Goal: Book appointment/travel/reservation

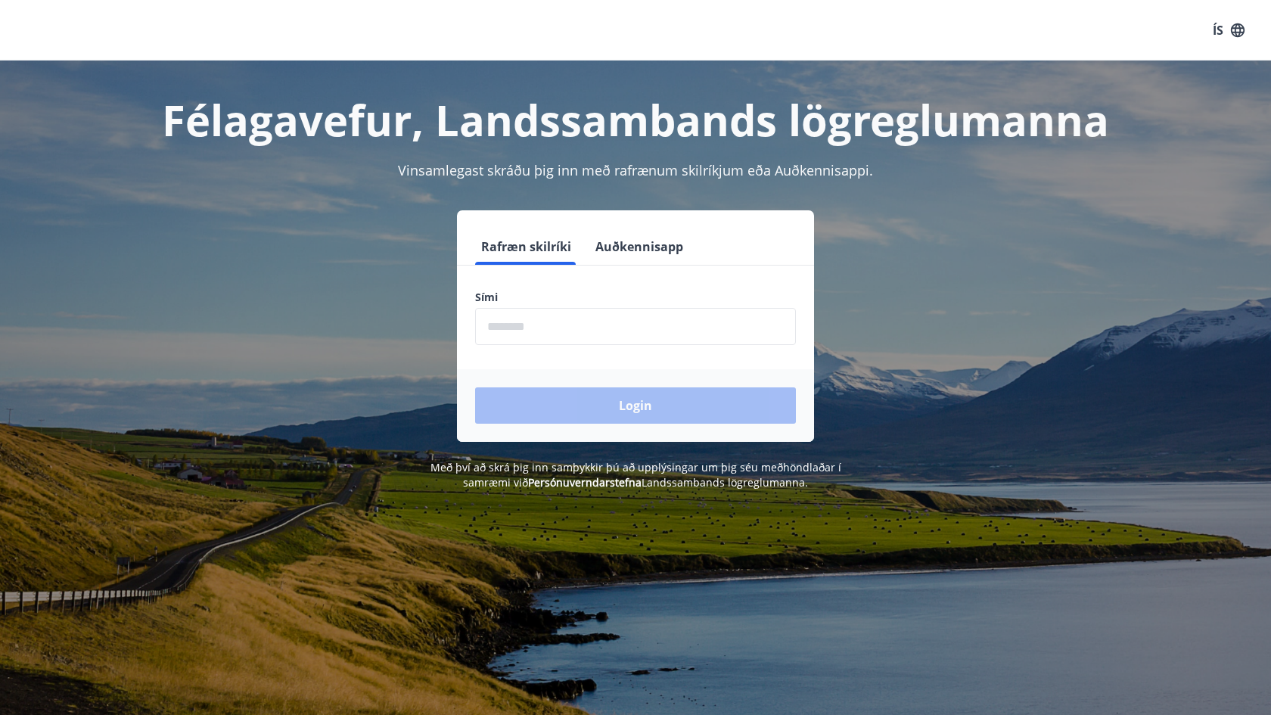
click at [616, 249] on button "Auðkennisapp" at bounding box center [639, 247] width 100 height 36
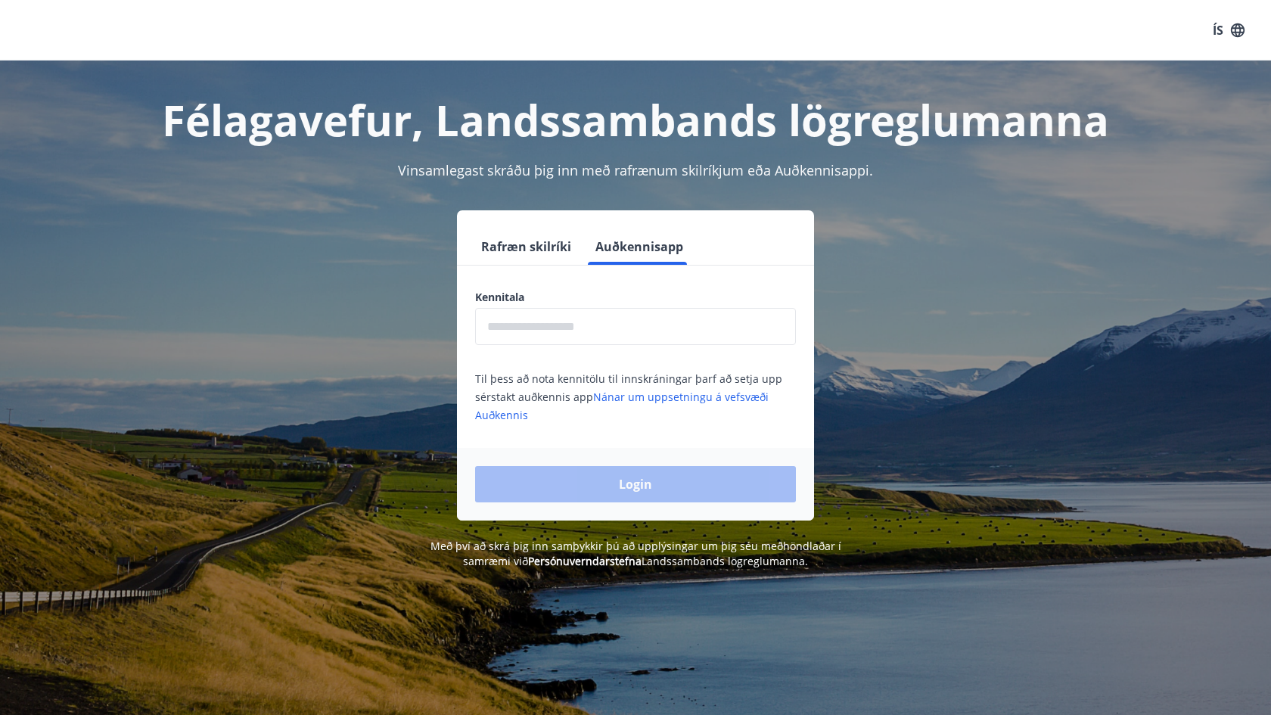
click at [555, 325] on input "text" at bounding box center [635, 326] width 321 height 37
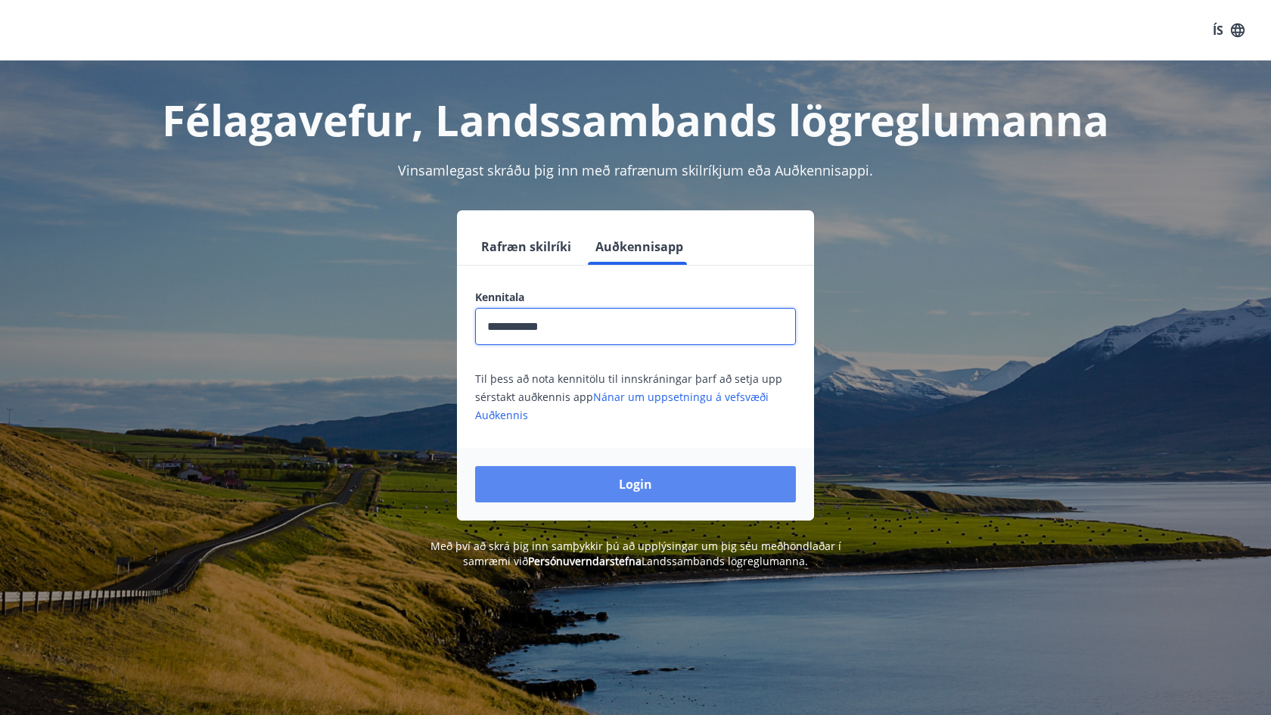
type input "**********"
click at [555, 490] on button "Login" at bounding box center [635, 484] width 321 height 36
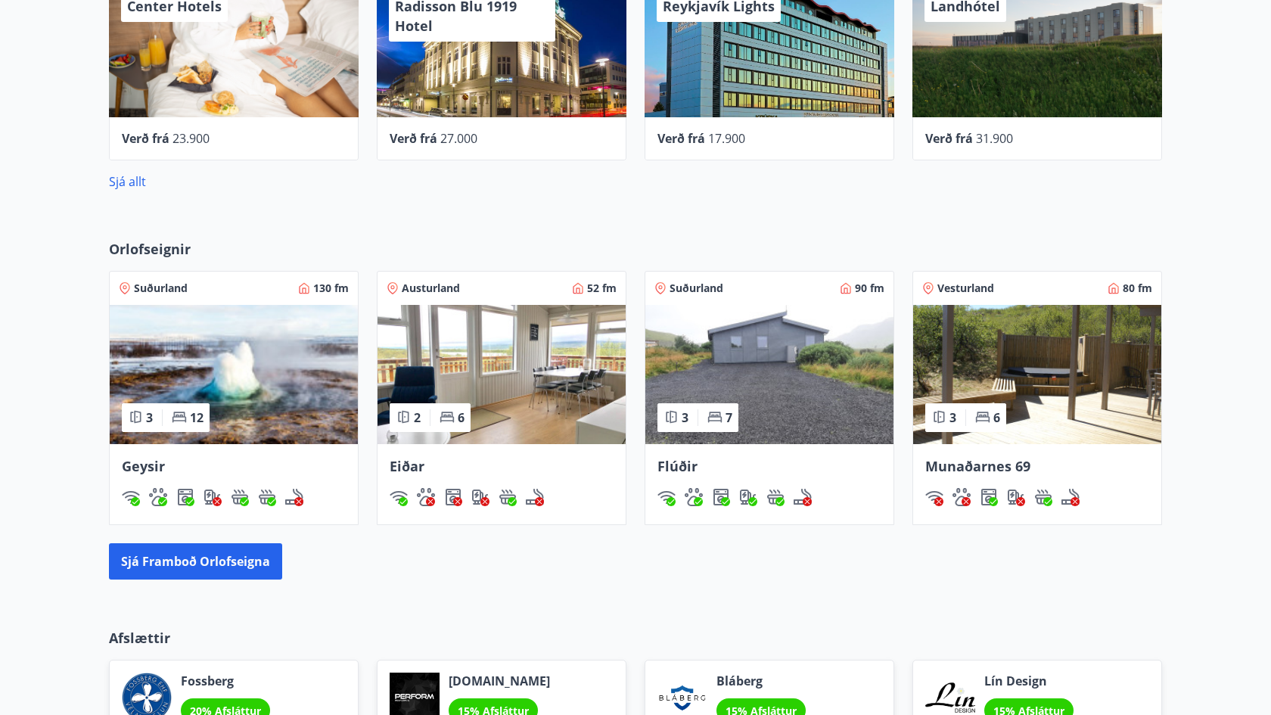
scroll to position [843, 0]
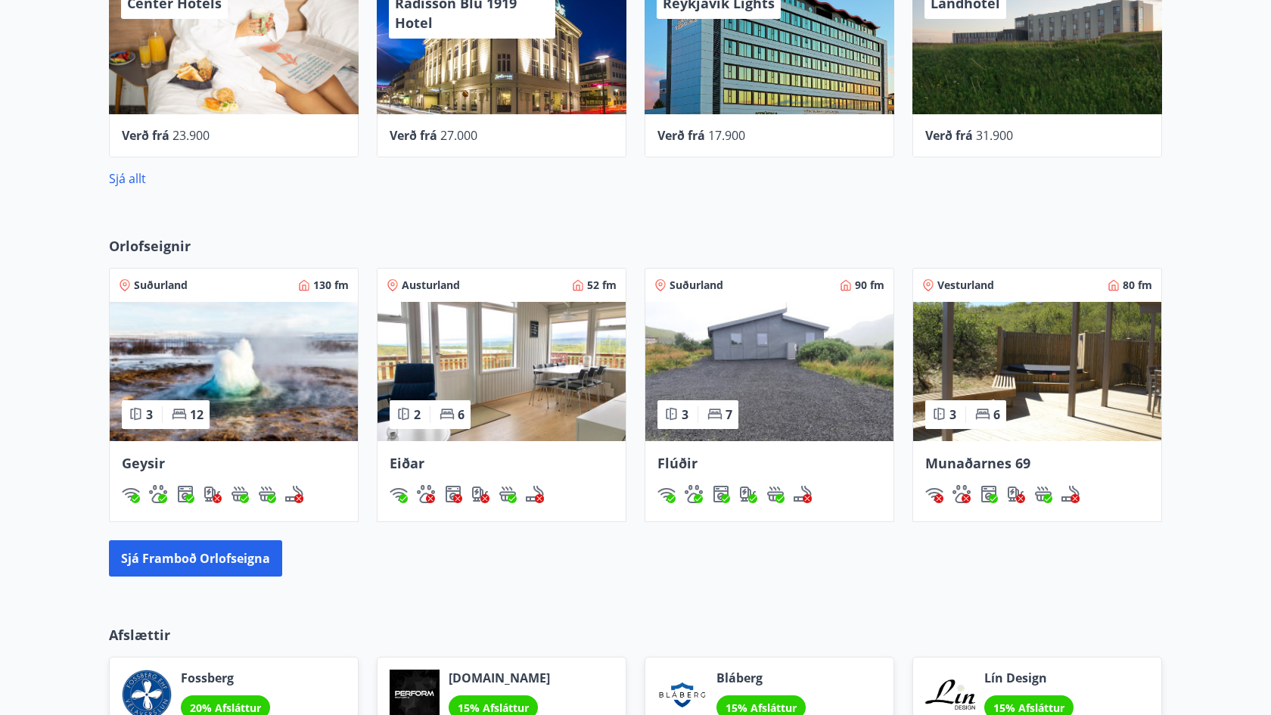
click at [1058, 381] on img at bounding box center [1037, 371] width 248 height 139
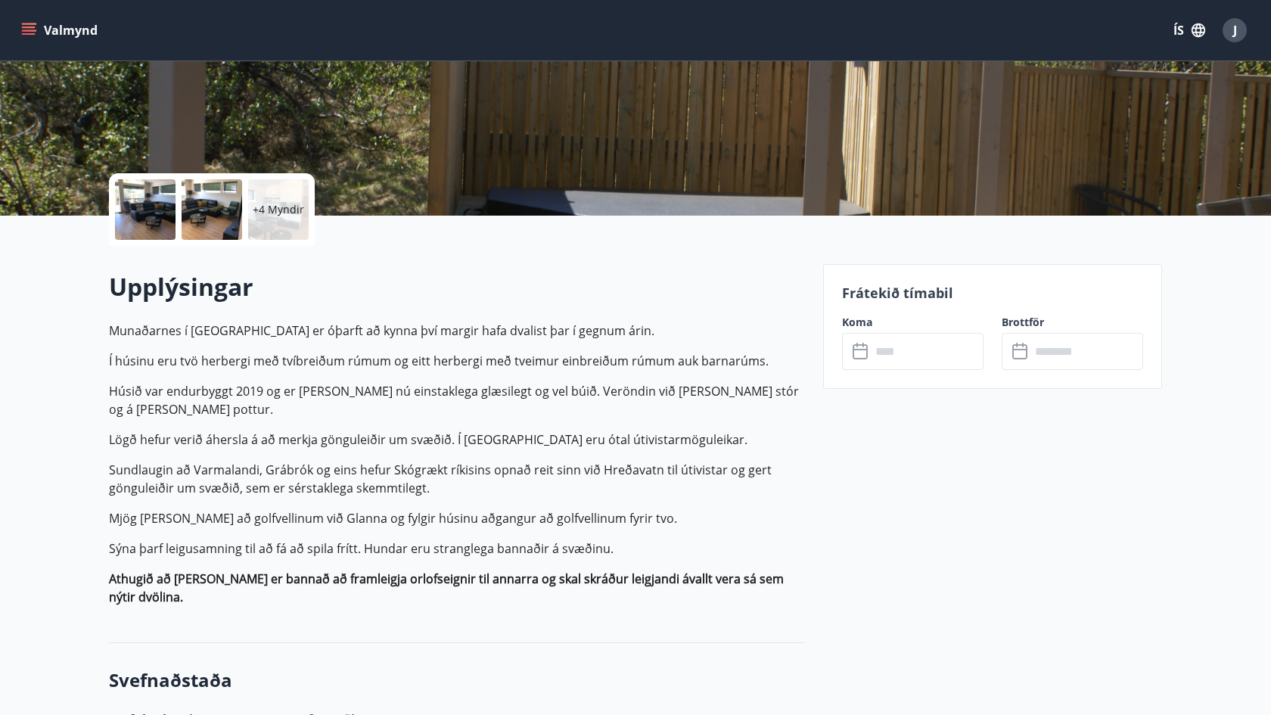
scroll to position [240, 0]
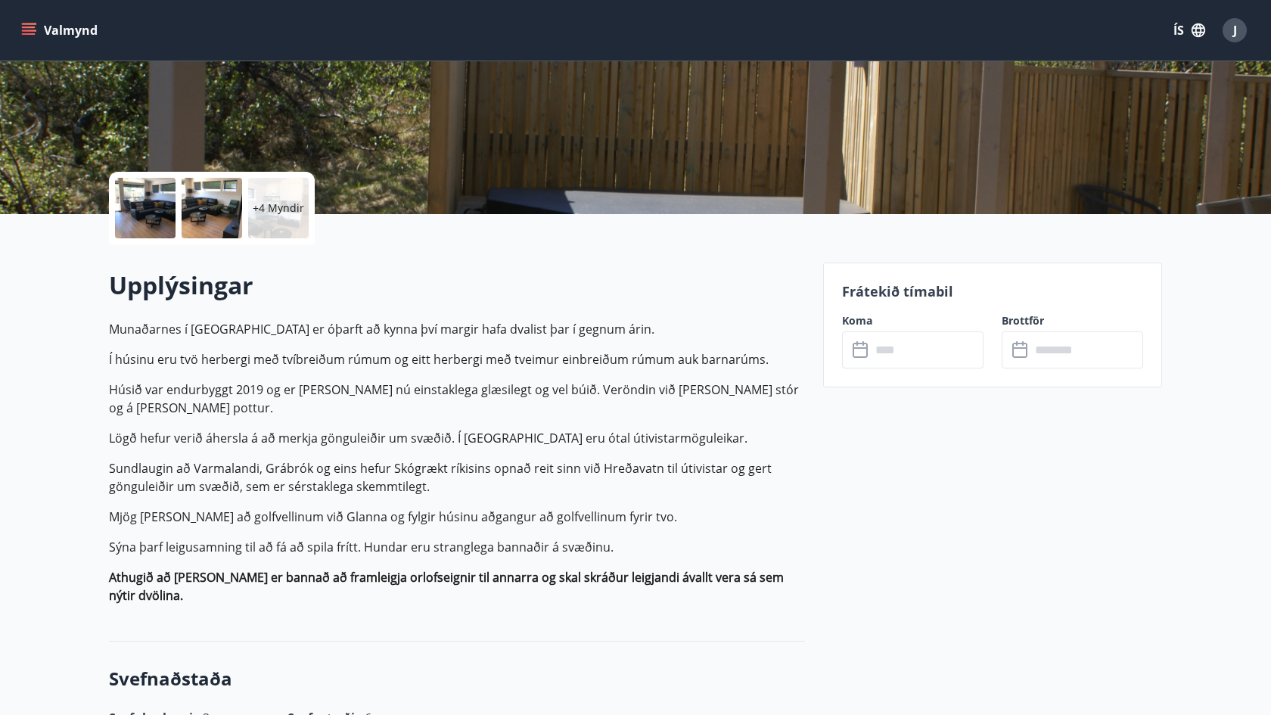
click at [138, 215] on div at bounding box center [145, 208] width 61 height 61
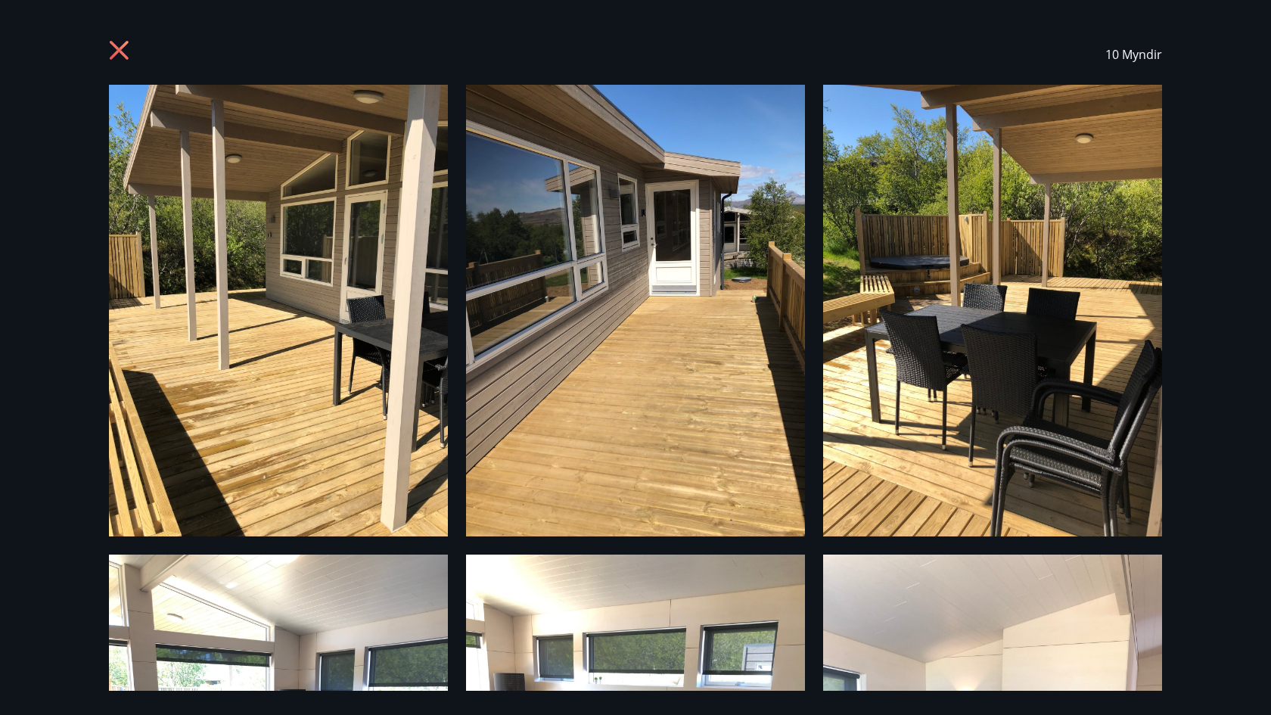
scroll to position [0, 0]
click at [120, 43] on icon at bounding box center [121, 52] width 24 height 24
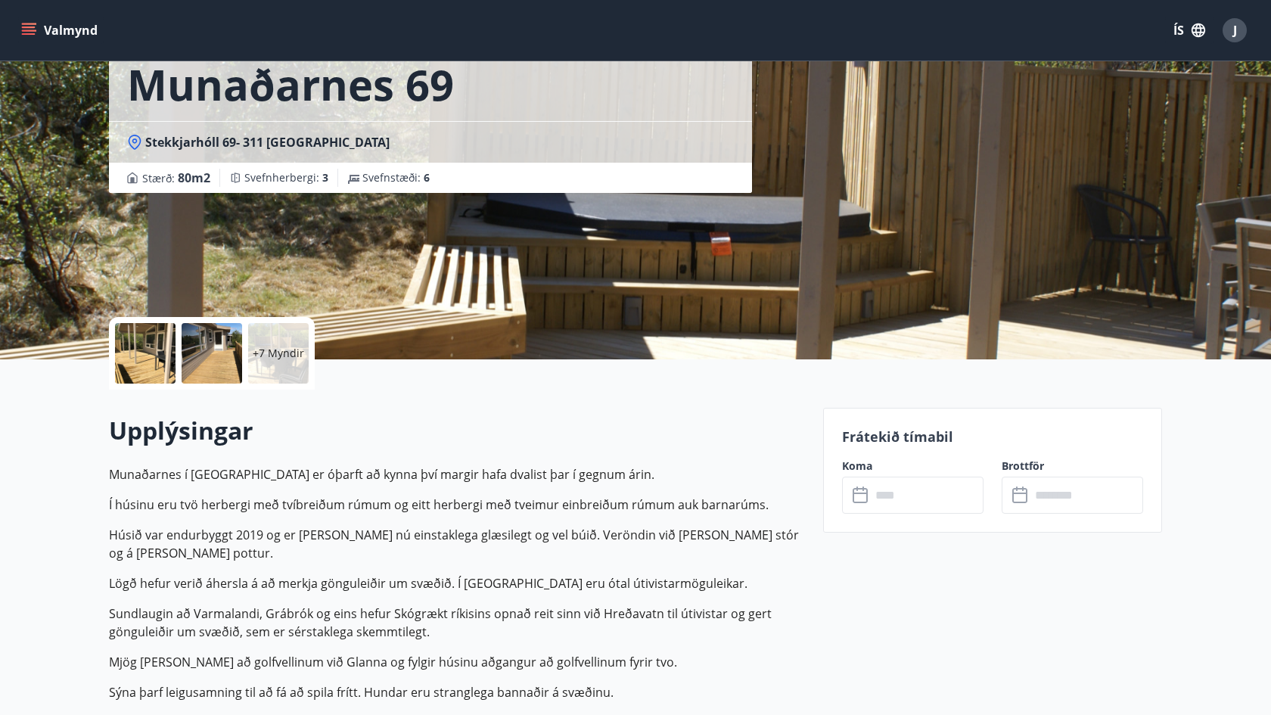
scroll to position [98, 0]
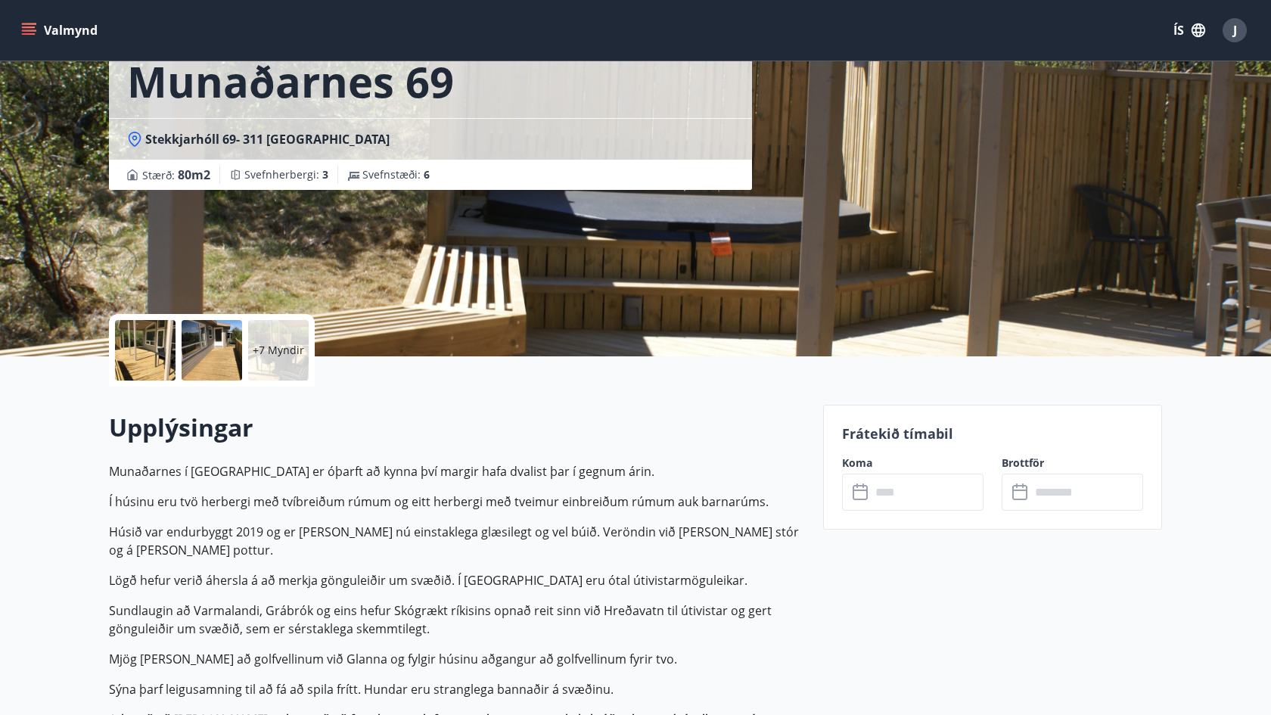
click at [920, 489] on input "text" at bounding box center [927, 492] width 113 height 37
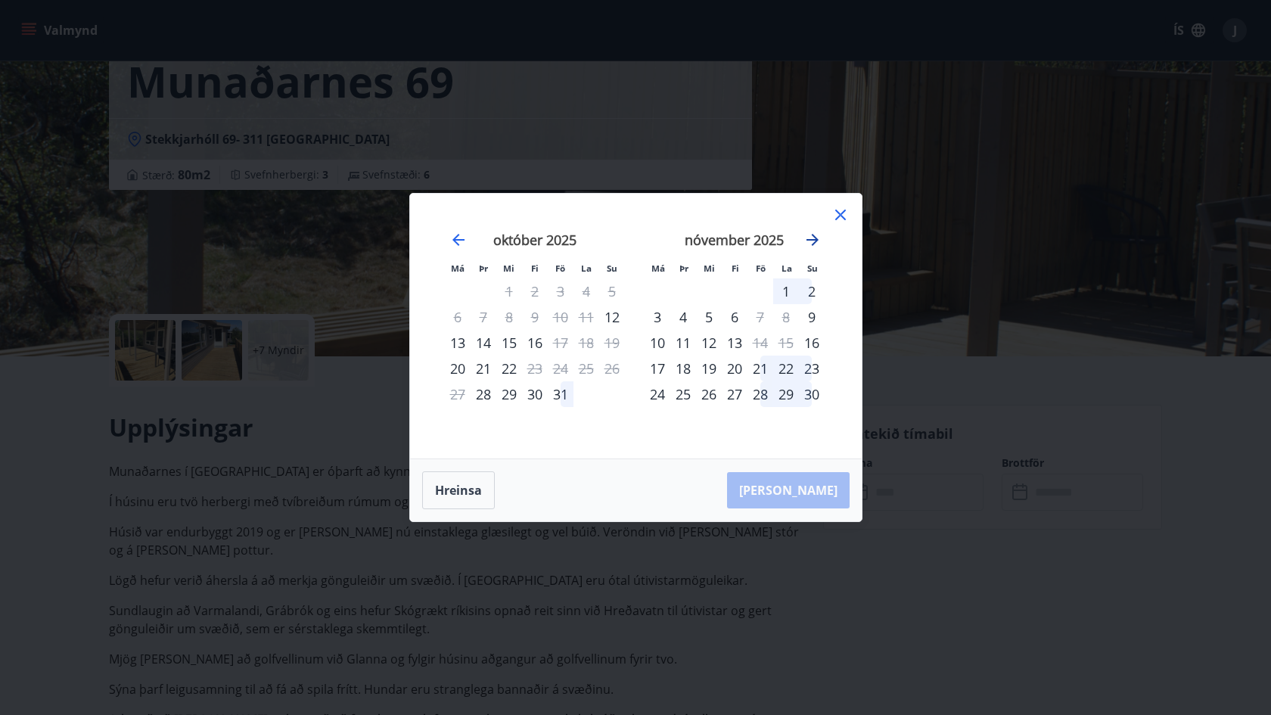
click at [810, 240] on icon "Move forward to switch to the next month." at bounding box center [813, 240] width 12 height 12
click at [592, 282] on div "1" at bounding box center [587, 291] width 26 height 26
click at [612, 291] on div "2" at bounding box center [612, 291] width 26 height 26
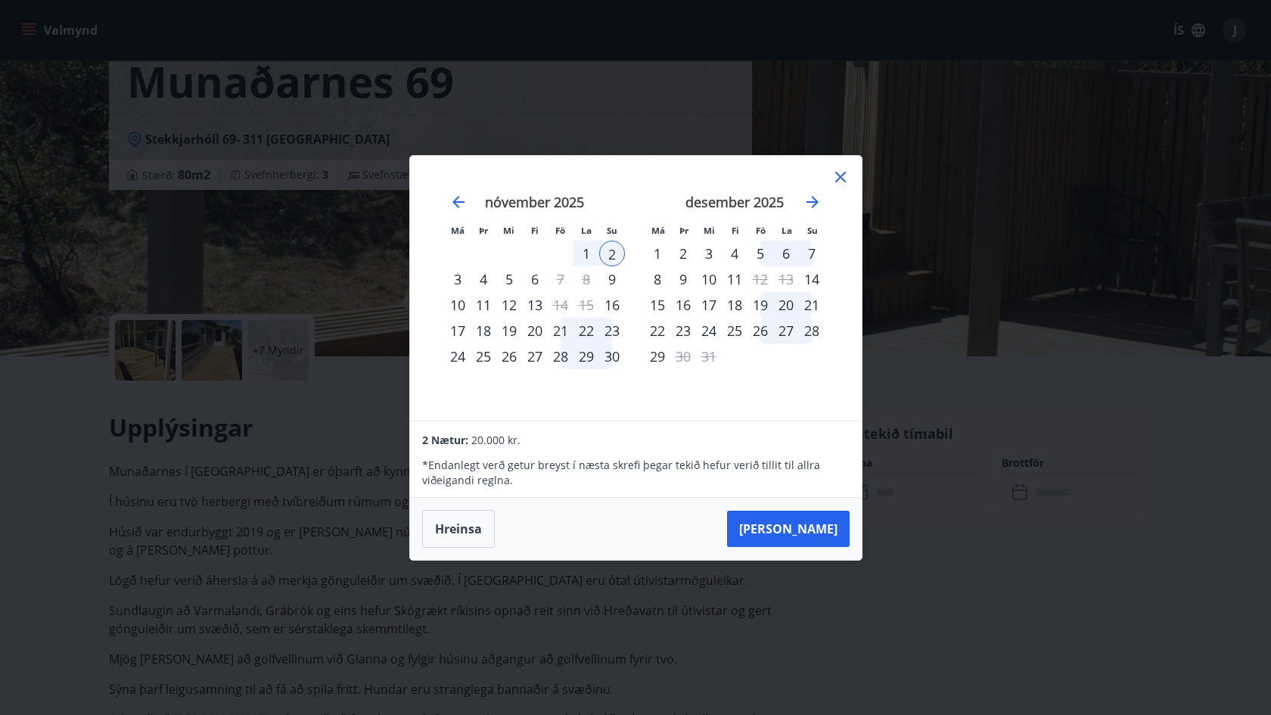
click at [587, 265] on div "1" at bounding box center [587, 254] width 26 height 26
click at [586, 254] on div "1" at bounding box center [587, 254] width 26 height 26
click at [757, 249] on div "5" at bounding box center [761, 254] width 26 height 26
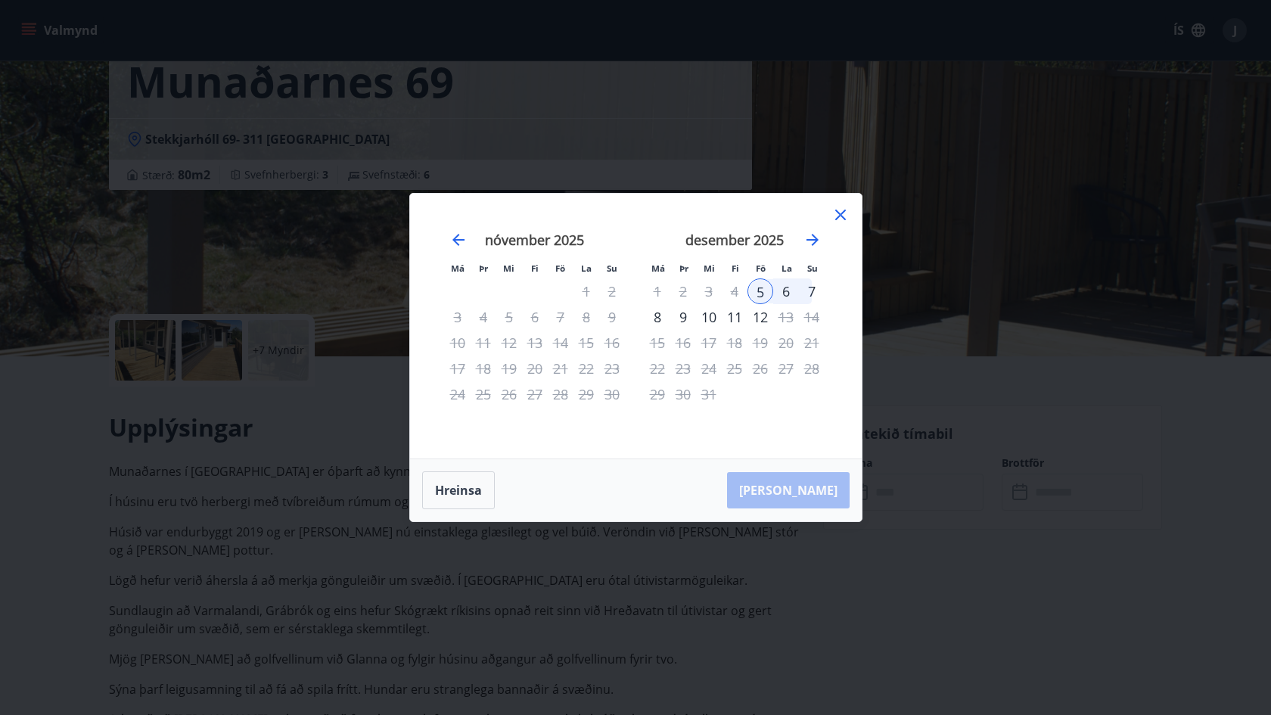
click at [809, 289] on div "7" at bounding box center [812, 291] width 26 height 26
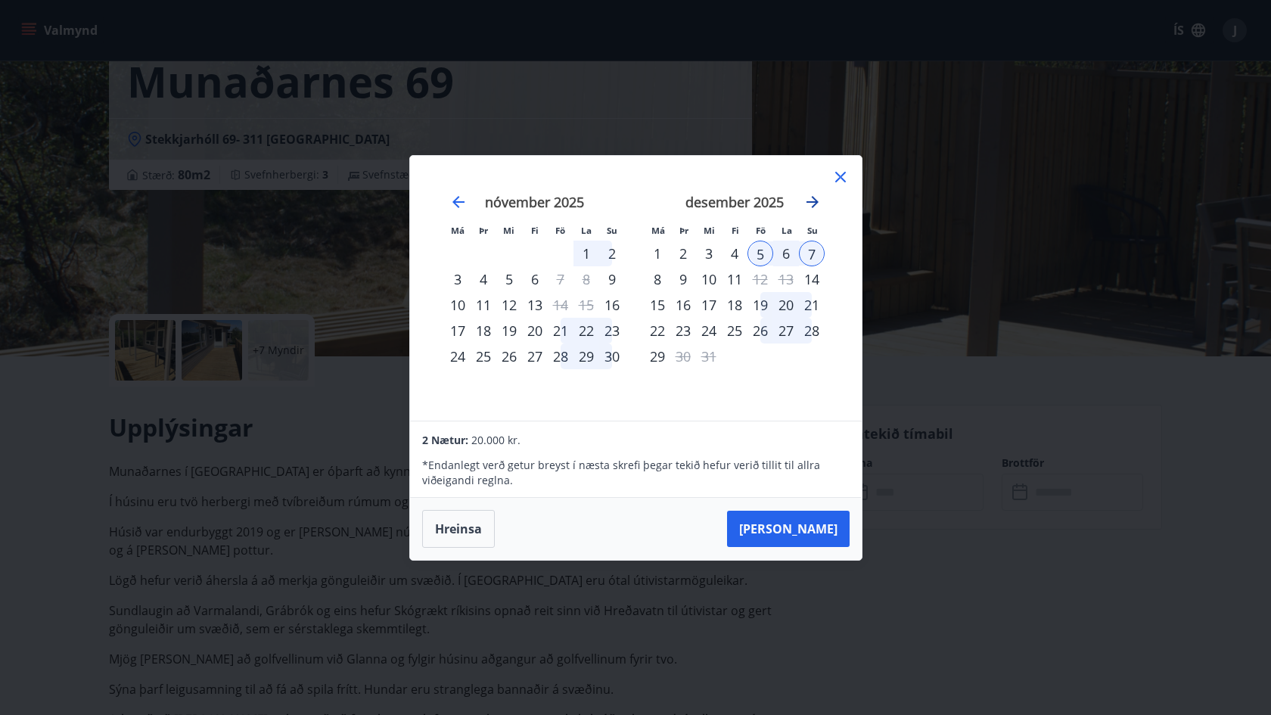
click at [813, 203] on icon "Move forward to switch to the next month." at bounding box center [813, 202] width 18 height 18
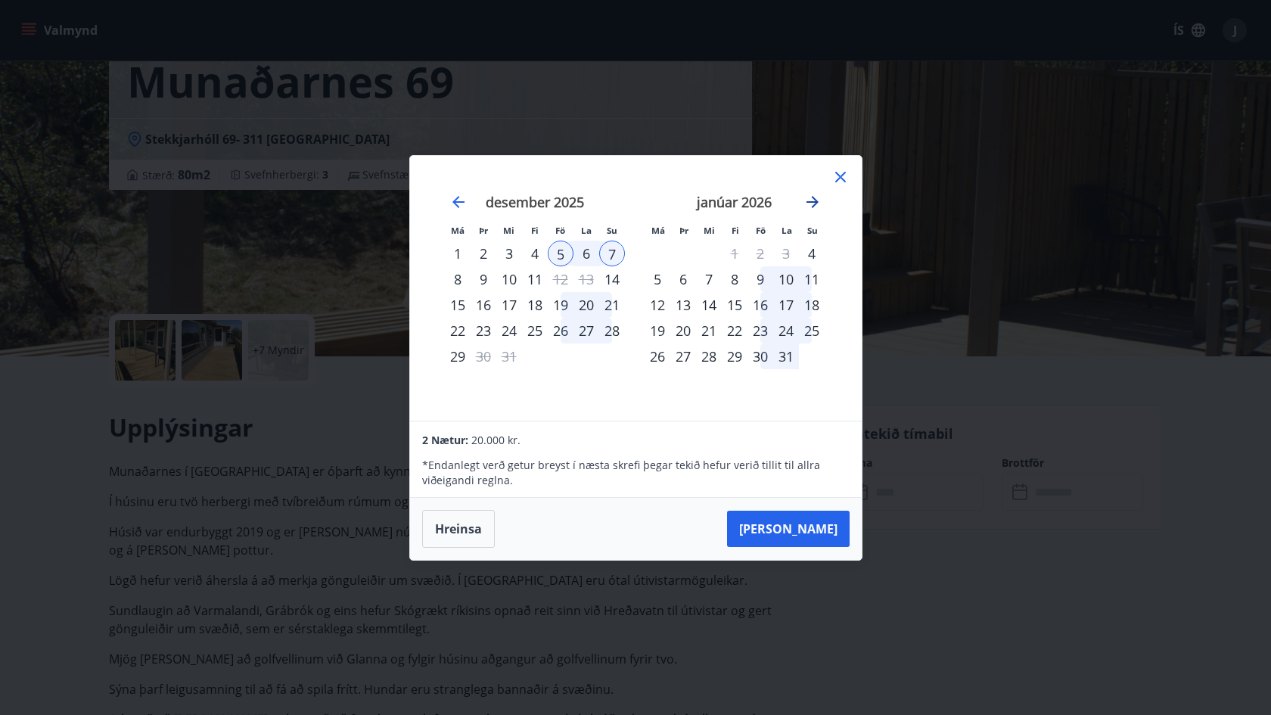
click at [812, 201] on icon "Move forward to switch to the next month." at bounding box center [813, 202] width 18 height 18
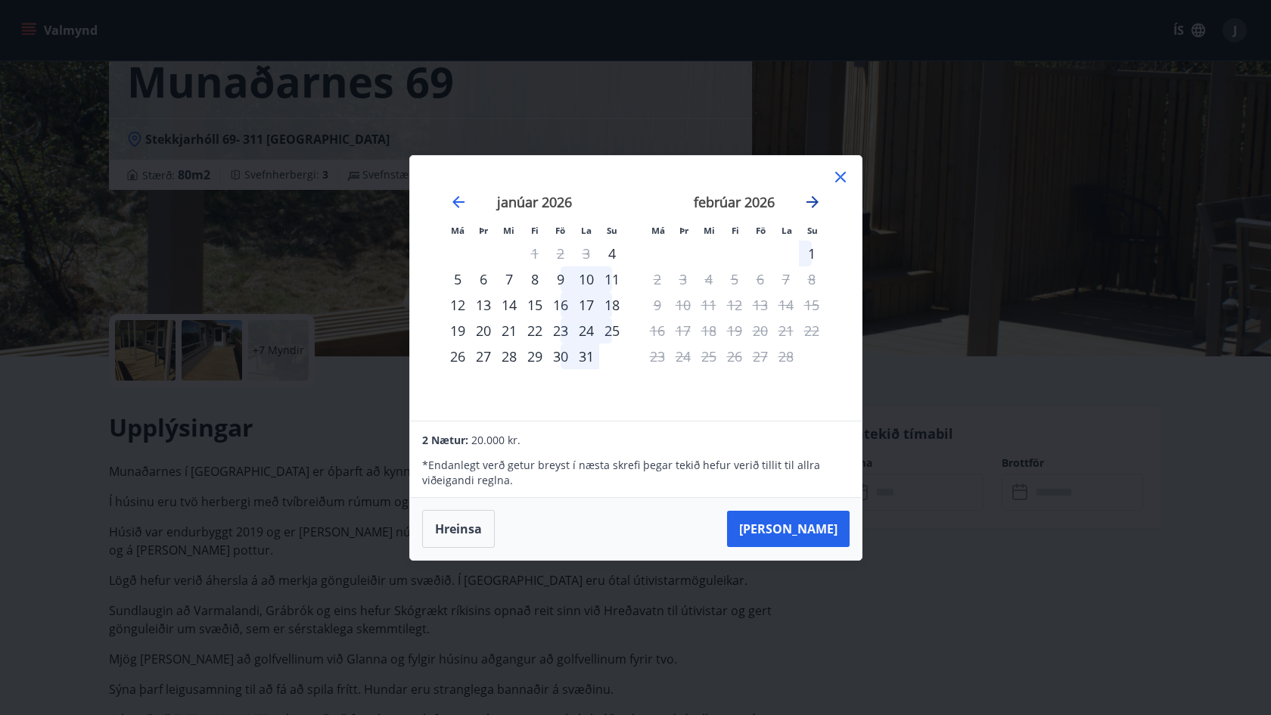
click at [812, 201] on icon "Move forward to switch to the next month." at bounding box center [813, 202] width 18 height 18
click at [453, 196] on icon "Move backward to switch to the previous month." at bounding box center [459, 202] width 18 height 18
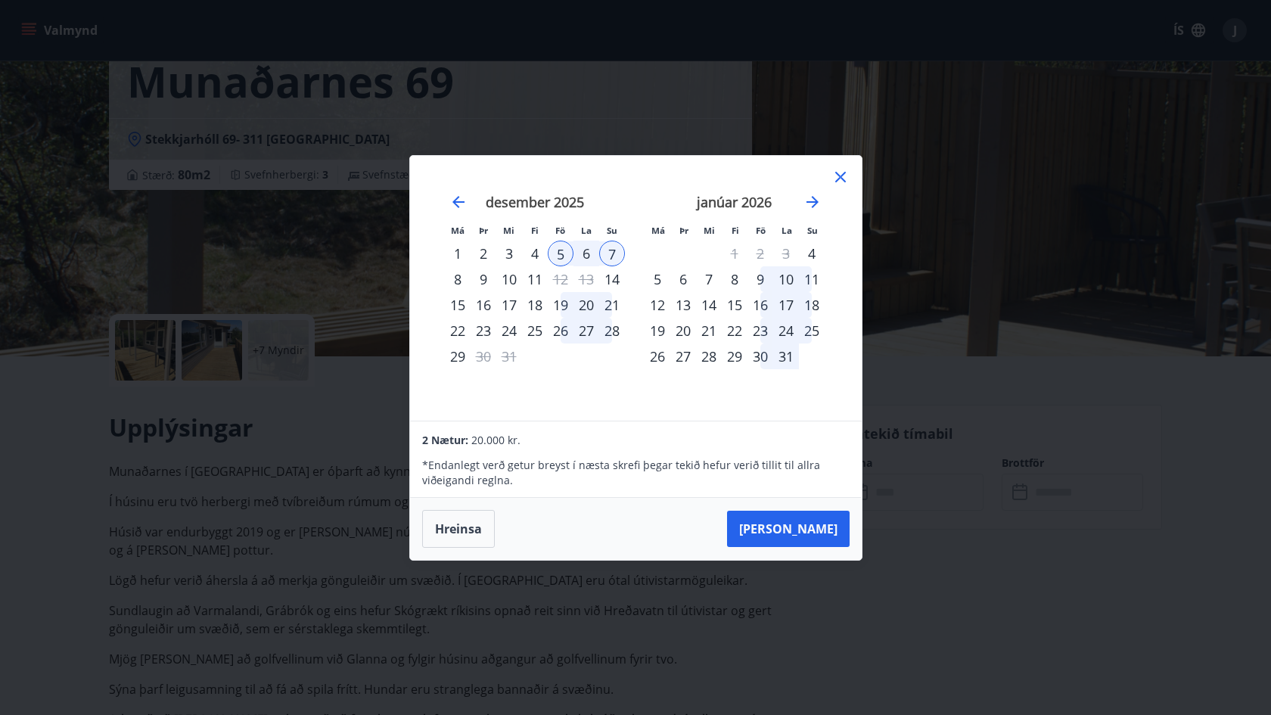
click at [838, 171] on icon at bounding box center [841, 177] width 18 height 18
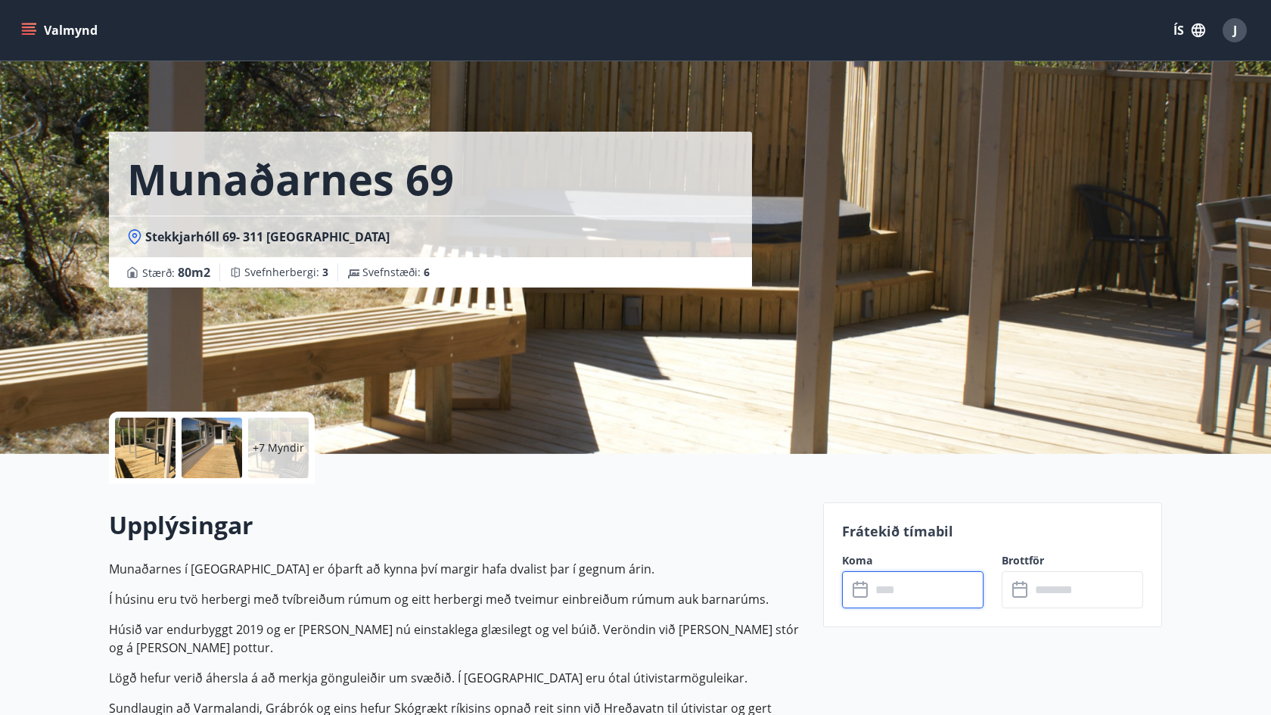
scroll to position [0, 0]
click at [23, 21] on button "Valmynd" at bounding box center [61, 30] width 86 height 27
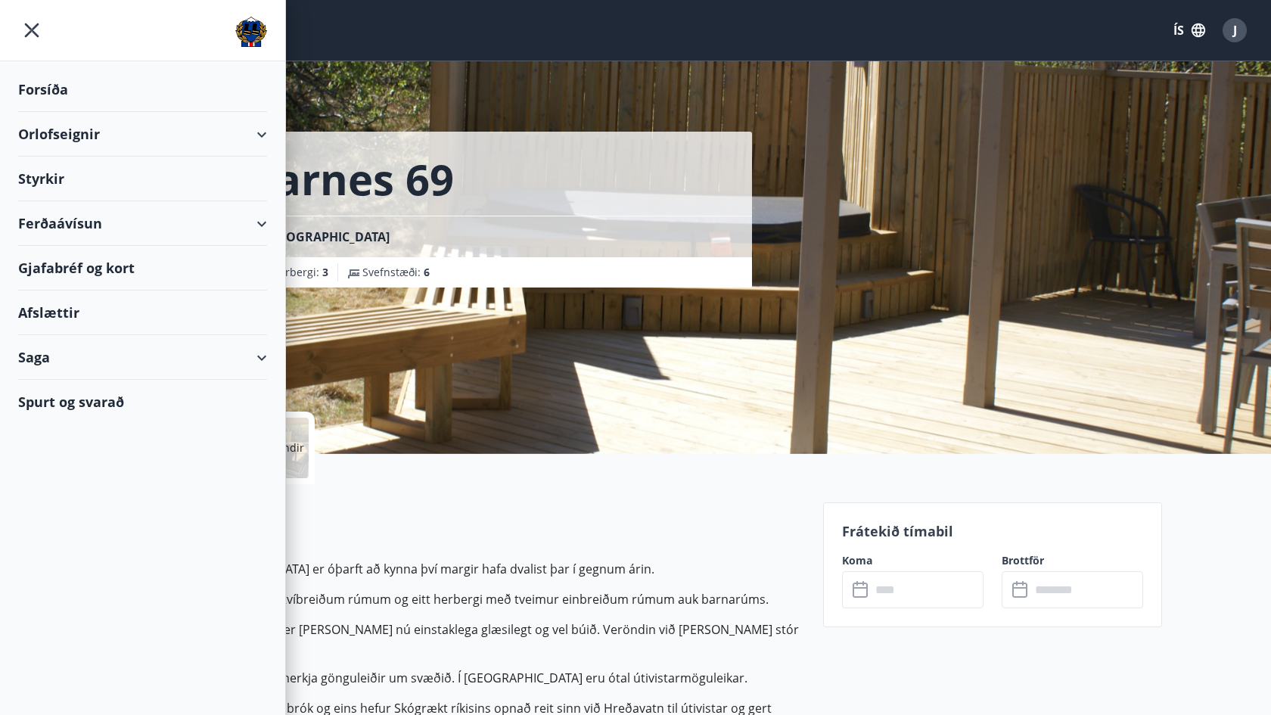
click at [58, 133] on div "Orlofseignir" at bounding box center [142, 134] width 249 height 45
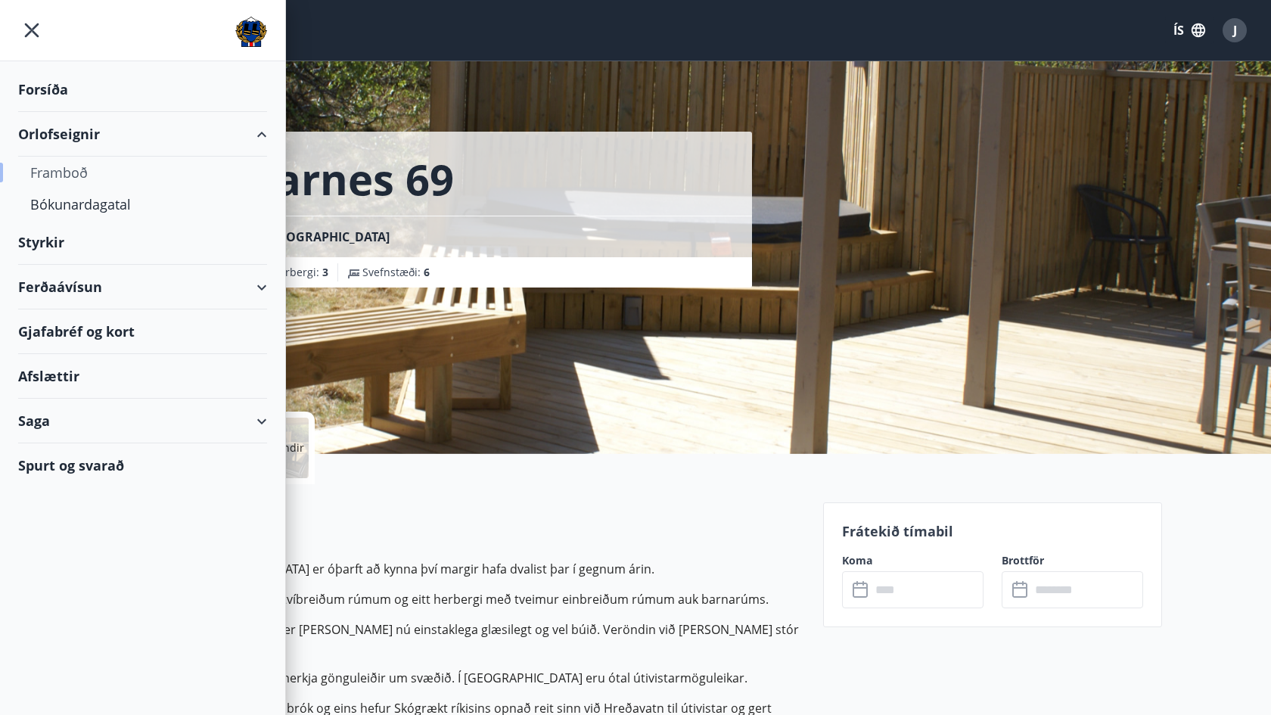
click at [58, 176] on div "Framboð" at bounding box center [142, 173] width 225 height 32
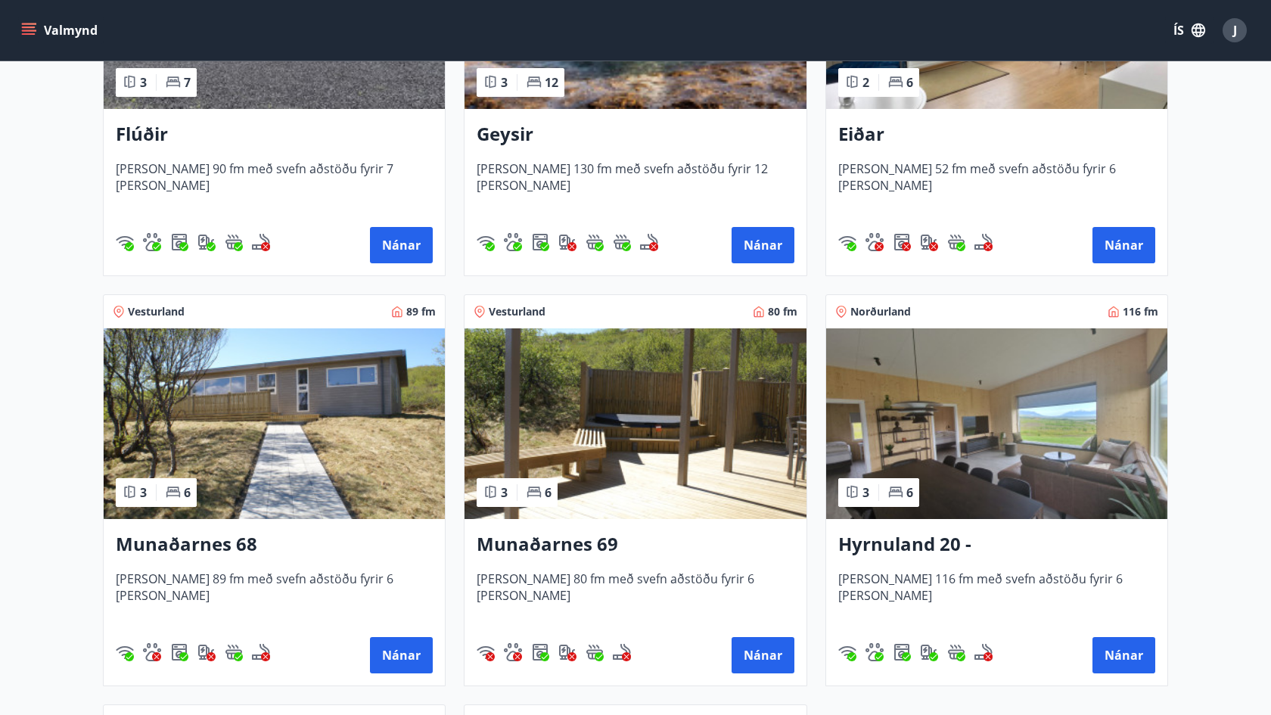
scroll to position [466, 0]
